Goal: Task Accomplishment & Management: Use online tool/utility

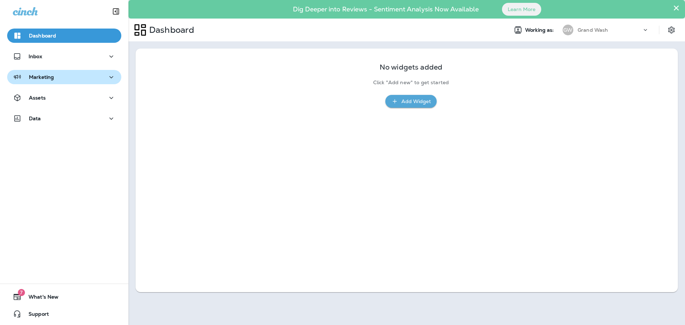
click at [79, 81] on div "Marketing" at bounding box center [64, 77] width 103 height 9
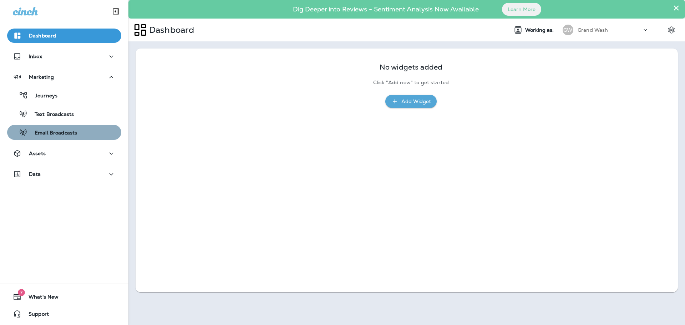
click at [65, 131] on p "Email Broadcasts" at bounding box center [52, 133] width 50 height 7
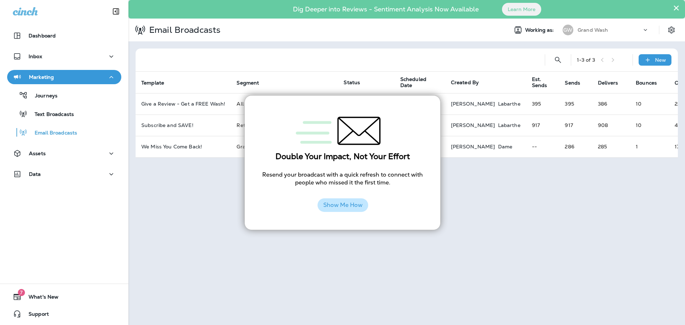
click at [342, 203] on button "Show Me How" at bounding box center [343, 205] width 51 height 14
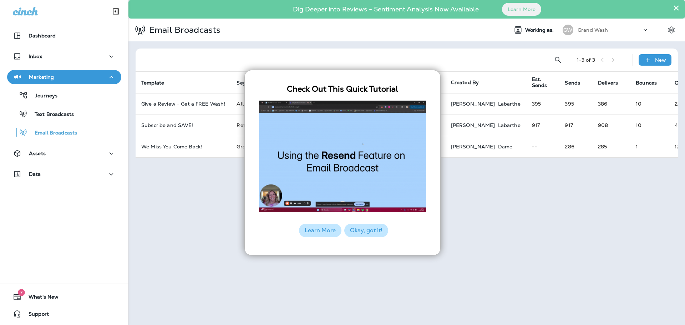
click at [379, 229] on button "Okay, got it!" at bounding box center [366, 231] width 44 height 14
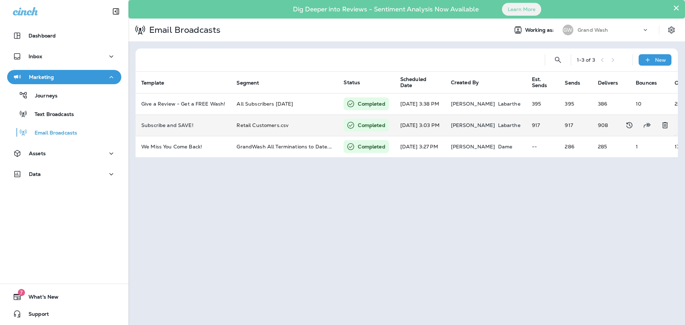
click at [406, 123] on td "[DATE] 3:03 PM" at bounding box center [420, 125] width 51 height 21
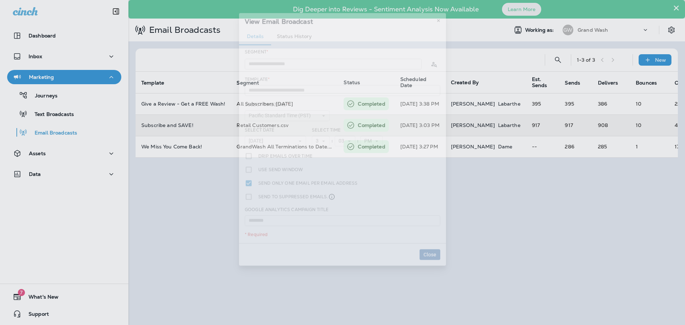
type input "**********"
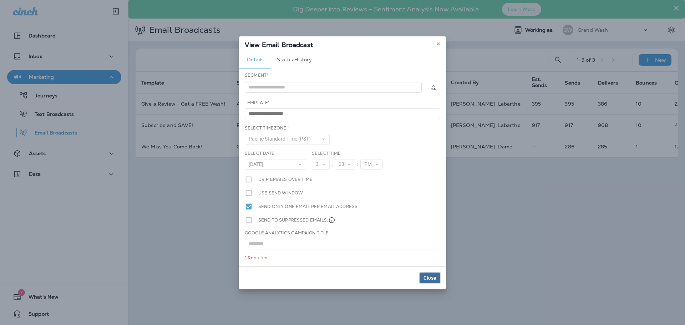
click at [436, 277] on span "Close" at bounding box center [430, 278] width 13 height 5
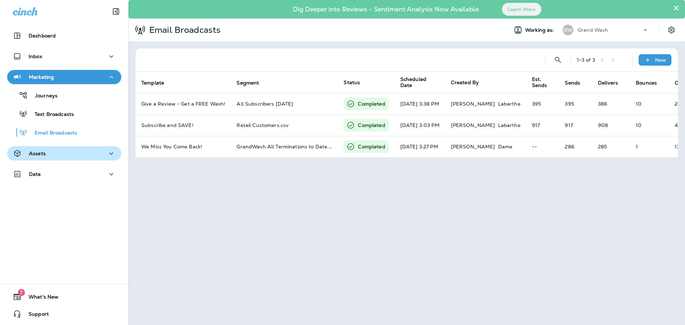
click at [59, 153] on div "Assets" at bounding box center [64, 153] width 103 height 9
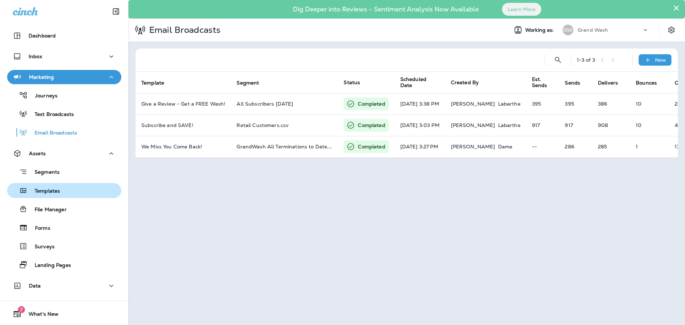
click at [75, 192] on div "Templates" at bounding box center [64, 190] width 108 height 11
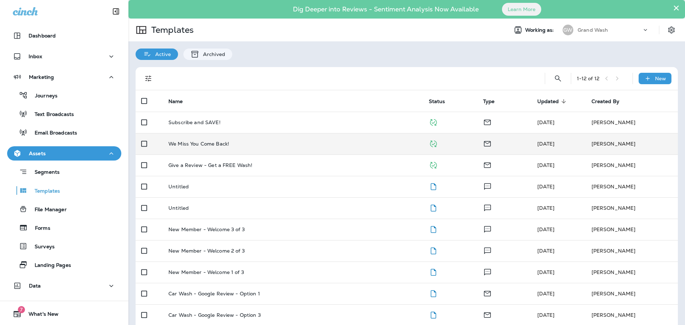
click at [312, 147] on td "We Miss You Come Back!" at bounding box center [293, 143] width 261 height 21
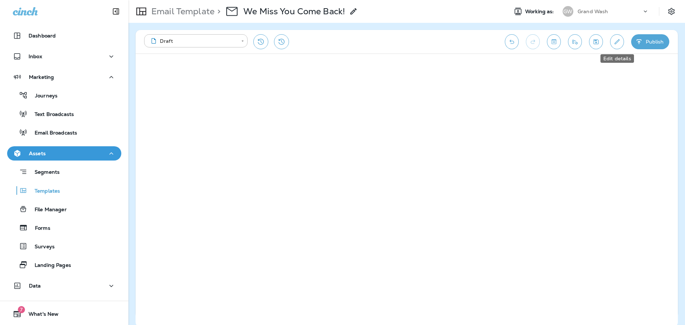
click at [615, 46] on button "Edit details" at bounding box center [617, 41] width 14 height 15
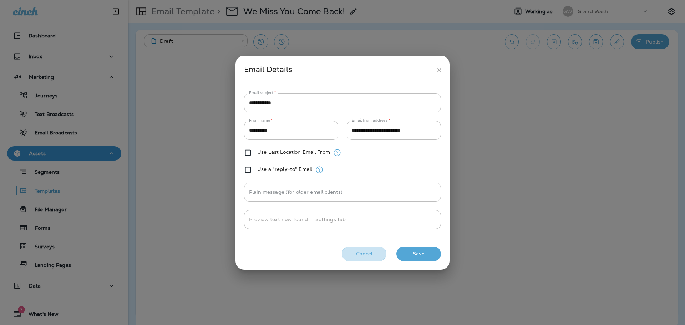
click at [364, 253] on button "Cancel" at bounding box center [364, 254] width 45 height 15
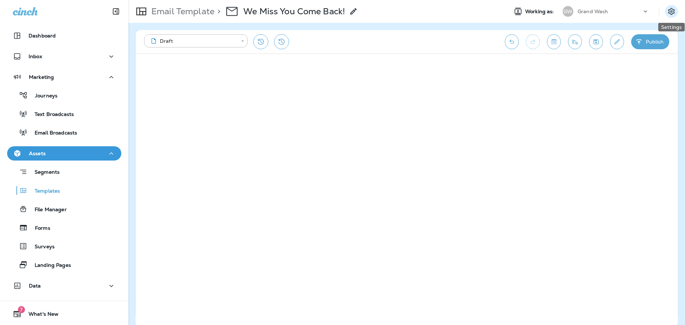
click at [671, 14] on icon "Settings" at bounding box center [671, 11] width 6 height 7
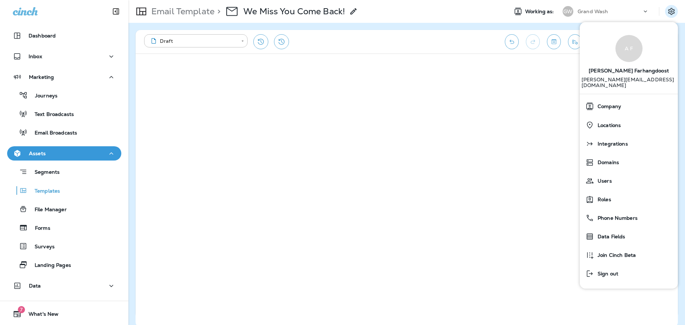
click at [355, 11] on icon at bounding box center [353, 11] width 9 height 9
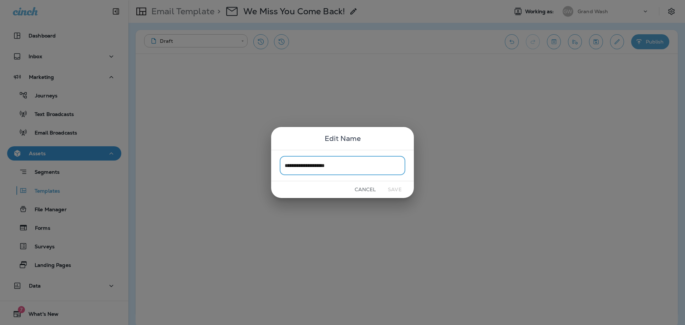
click at [361, 190] on button "Cancel" at bounding box center [365, 189] width 27 height 11
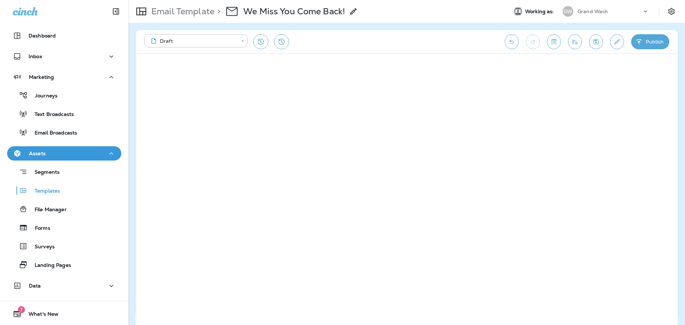
click at [685, 160] on div "**********" at bounding box center [406, 174] width 557 height 302
